Goal: Task Accomplishment & Management: Use online tool/utility

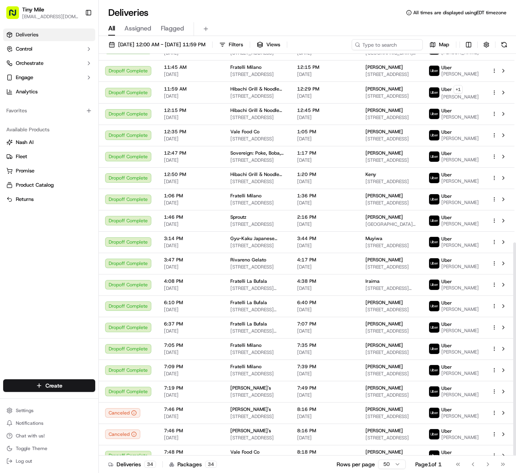
scroll to position [356, 0]
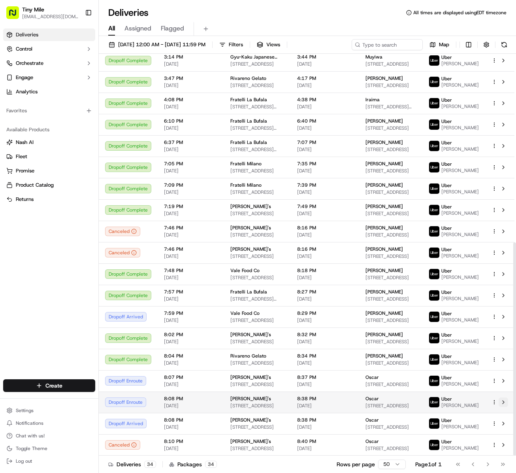
click at [504, 398] on button at bounding box center [503, 401] width 9 height 9
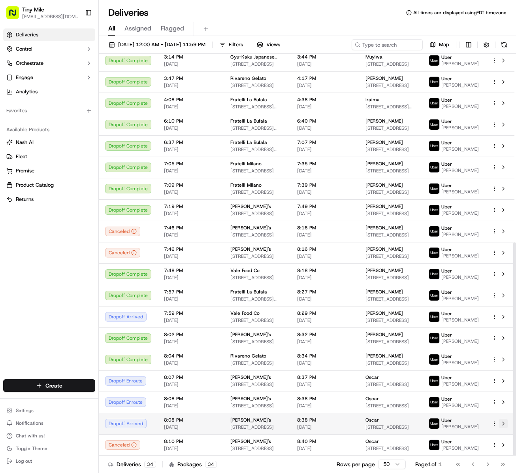
click at [503, 420] on button at bounding box center [503, 423] width 9 height 9
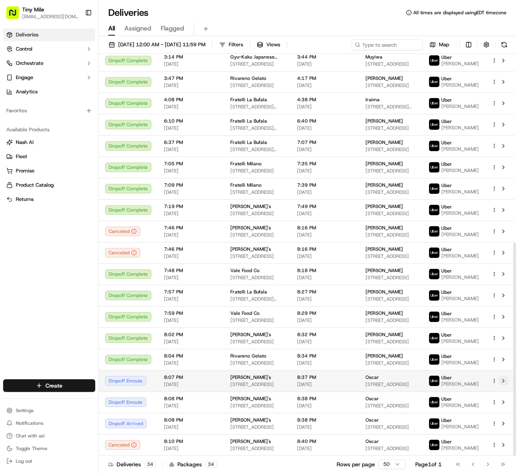
click at [501, 376] on button at bounding box center [503, 380] width 9 height 9
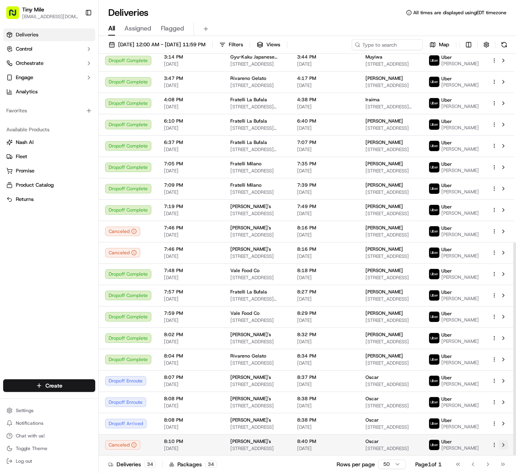
click at [503, 443] on button at bounding box center [503, 444] width 9 height 9
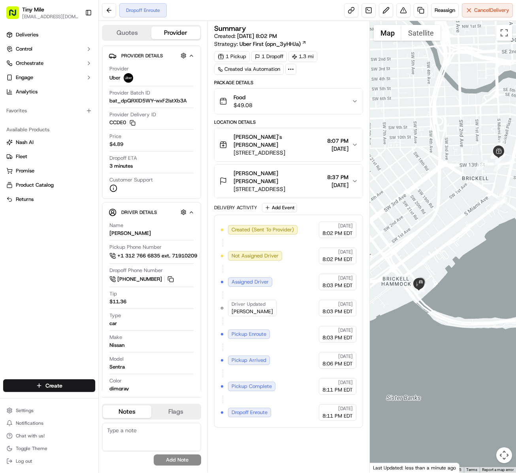
drag, startPoint x: 420, startPoint y: 211, endPoint x: 436, endPoint y: 188, distance: 27.8
click at [436, 188] on div at bounding box center [443, 246] width 146 height 451
